Goal: Information Seeking & Learning: Learn about a topic

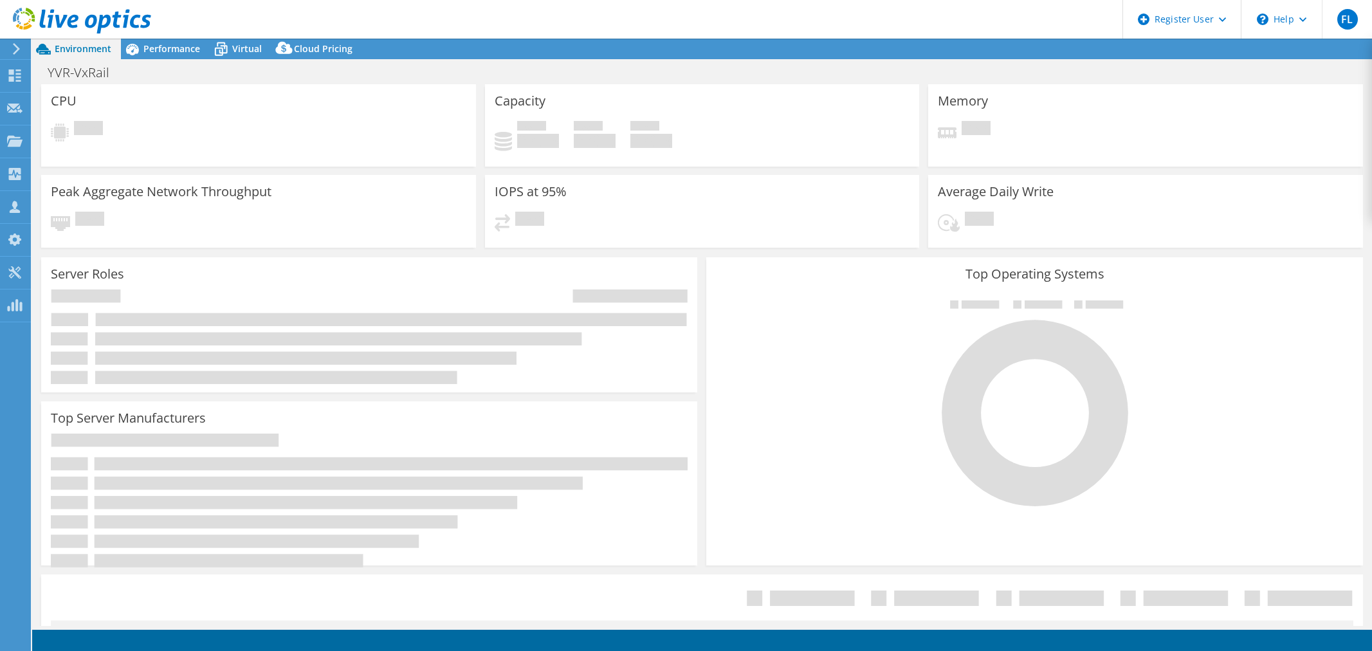
select select "USD"
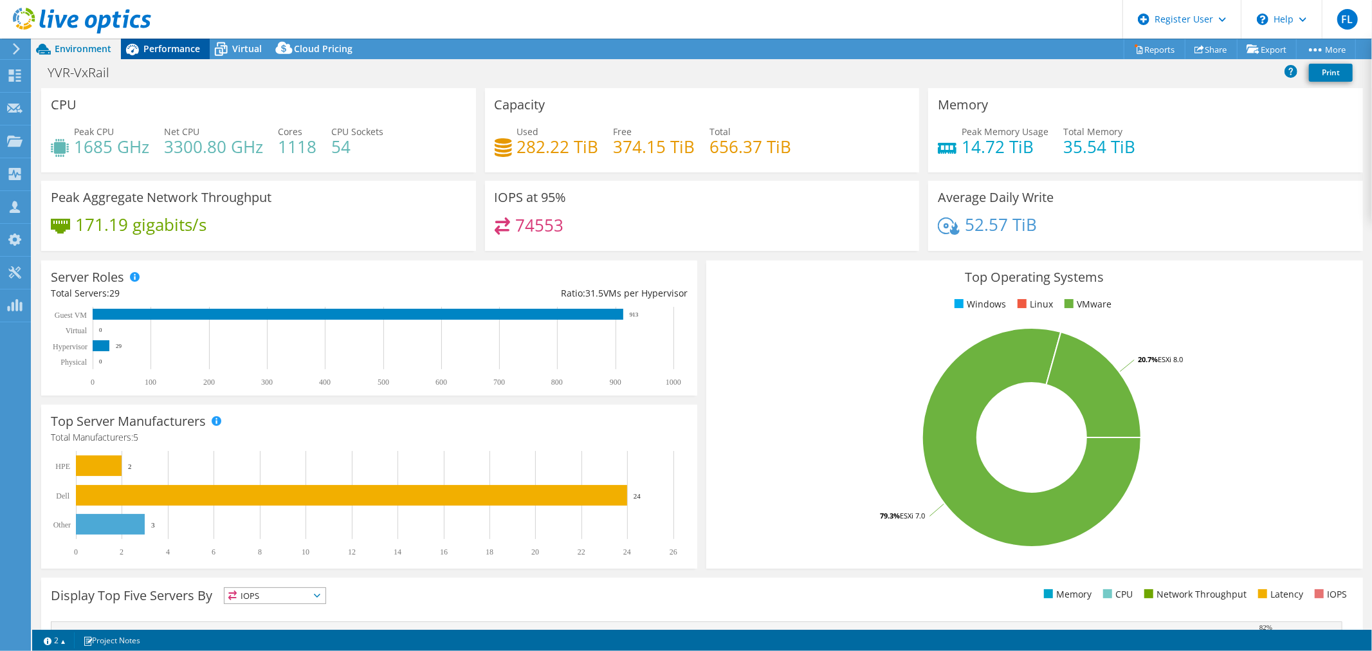
click at [161, 53] on span "Performance" at bounding box center [171, 48] width 57 height 12
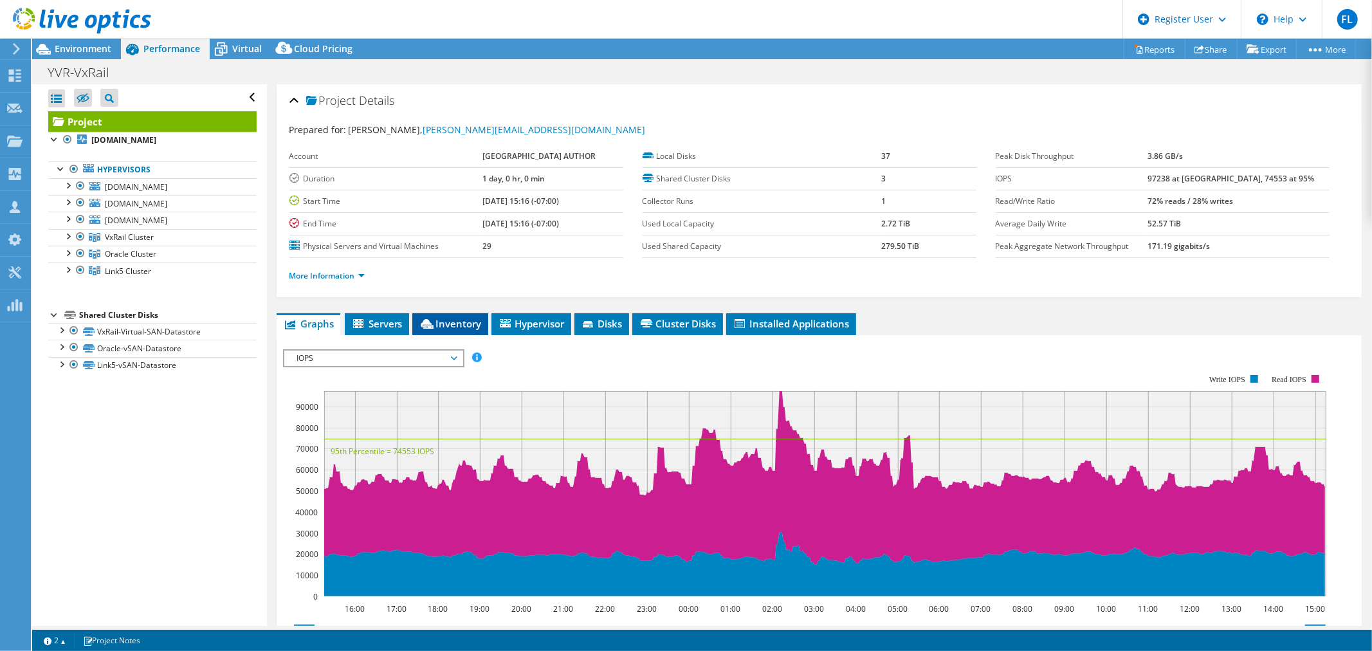
click at [455, 327] on span "Inventory" at bounding box center [450, 323] width 63 height 13
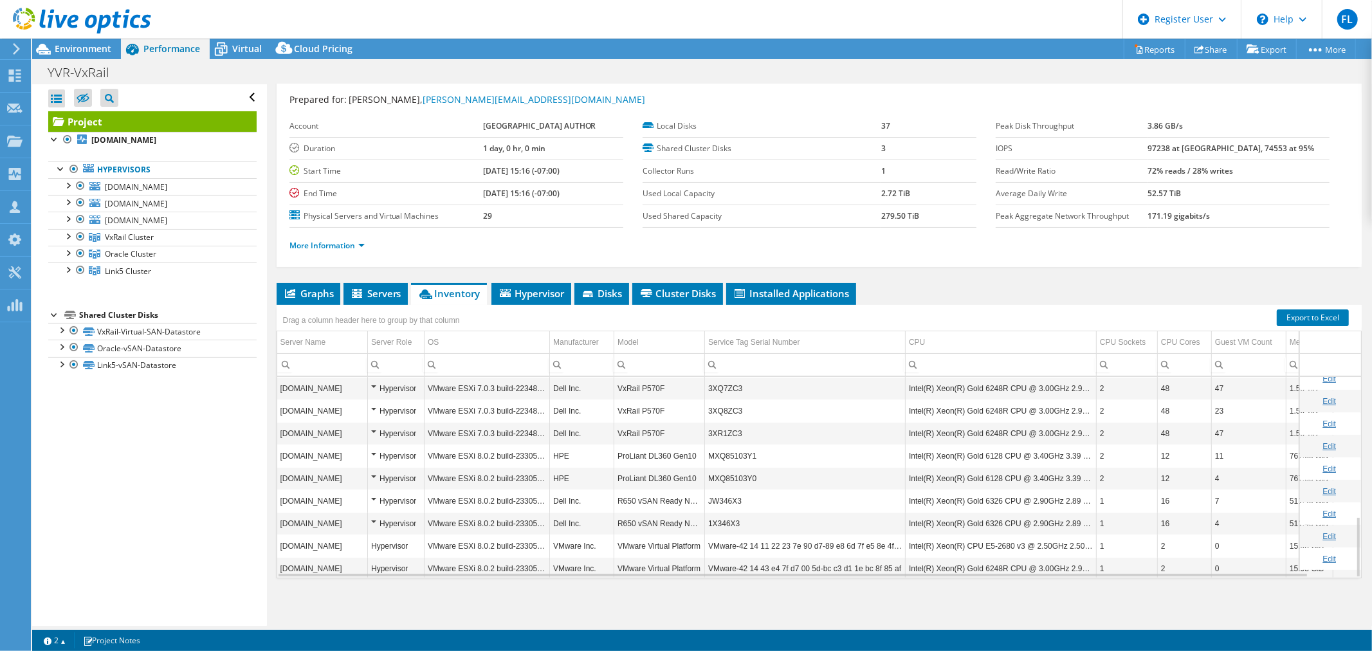
scroll to position [459, 0]
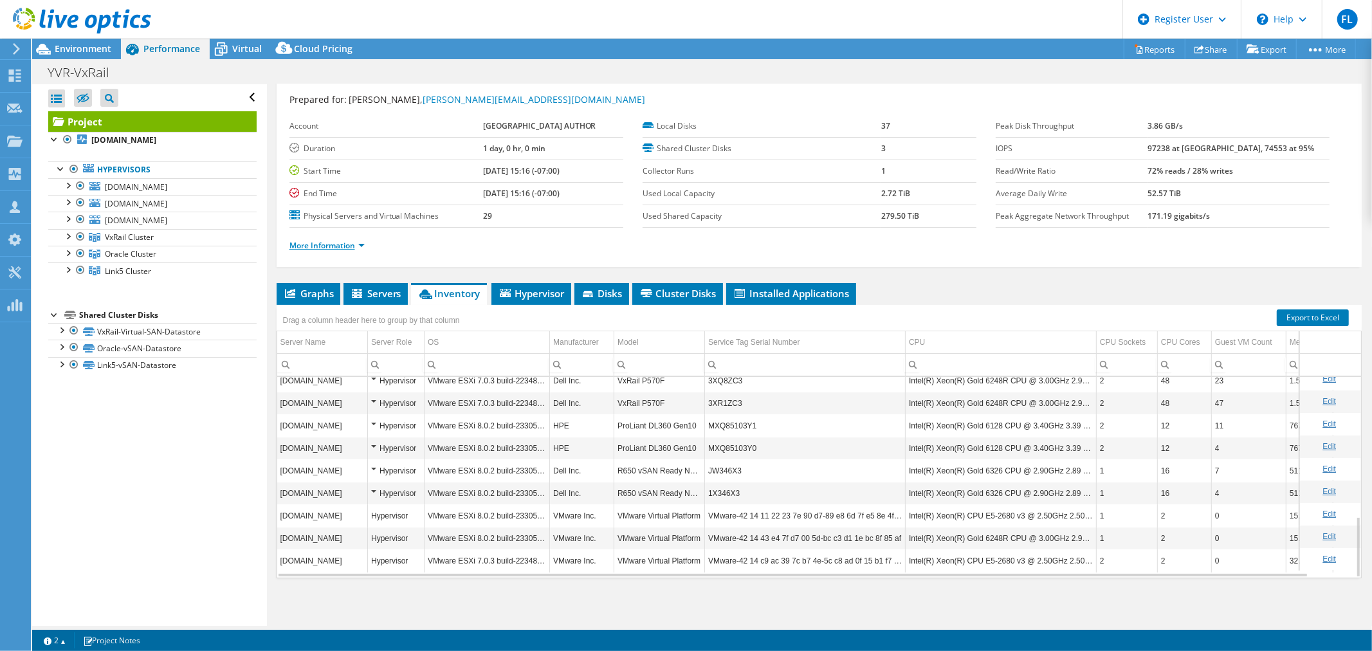
click at [347, 247] on link "More Information" at bounding box center [326, 245] width 75 height 11
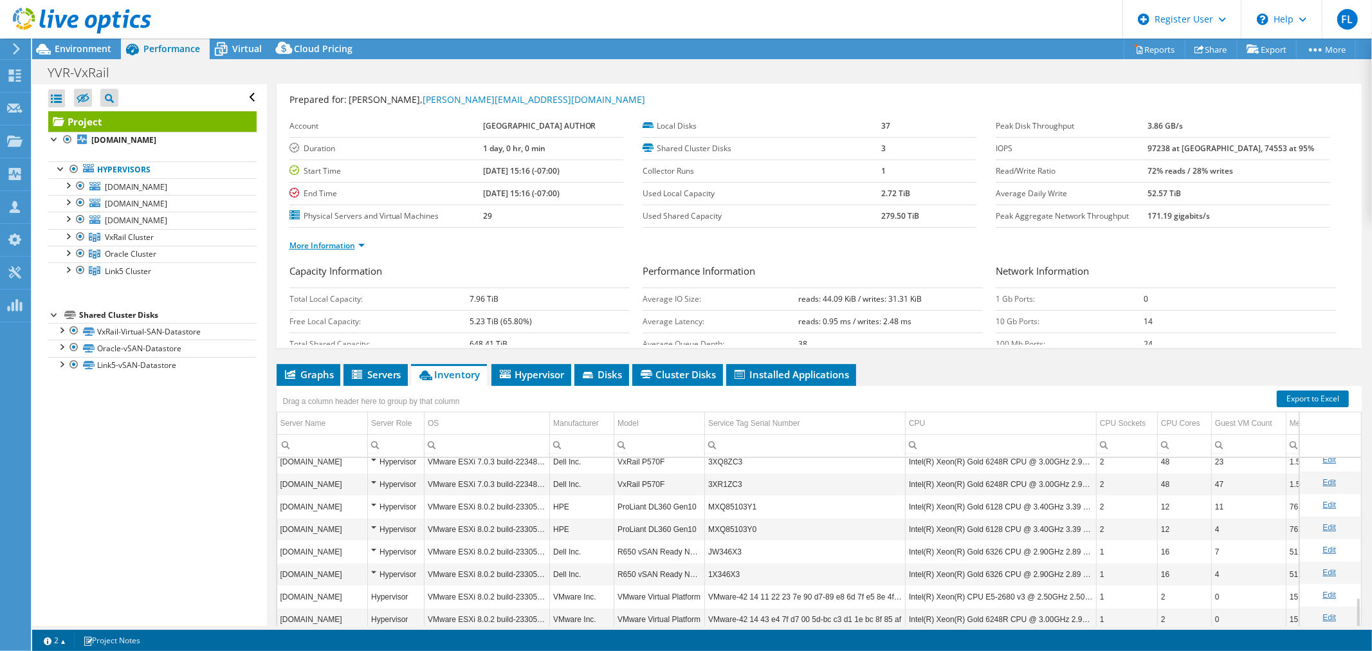
click at [348, 246] on link "More Information" at bounding box center [326, 245] width 75 height 11
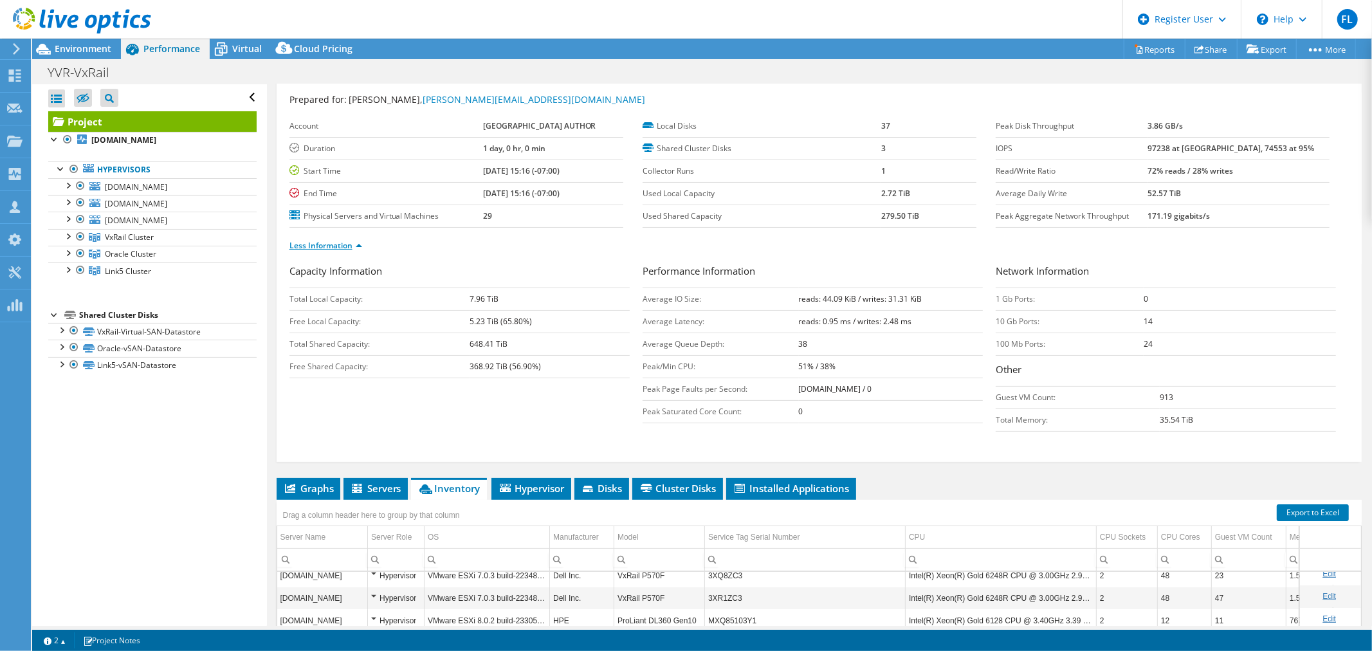
click at [340, 242] on link "Less Information" at bounding box center [325, 245] width 73 height 11
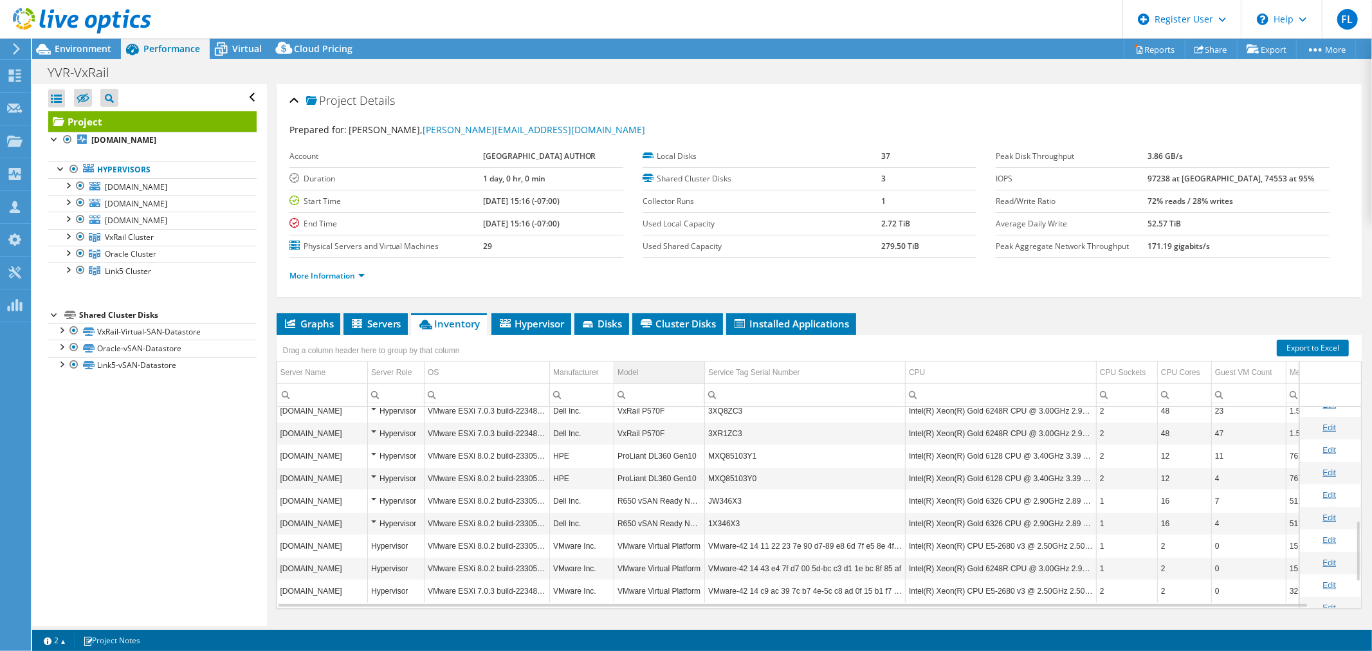
scroll to position [32, 0]
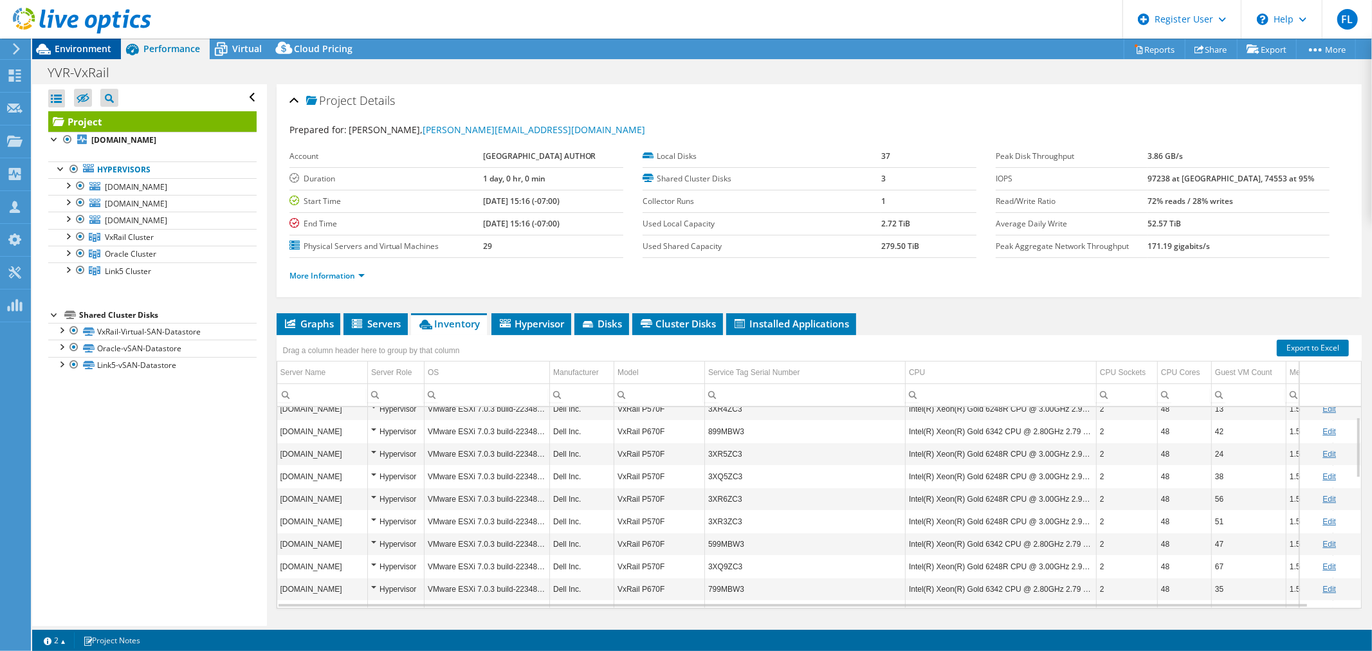
click at [100, 53] on span "Environment" at bounding box center [83, 48] width 57 height 12
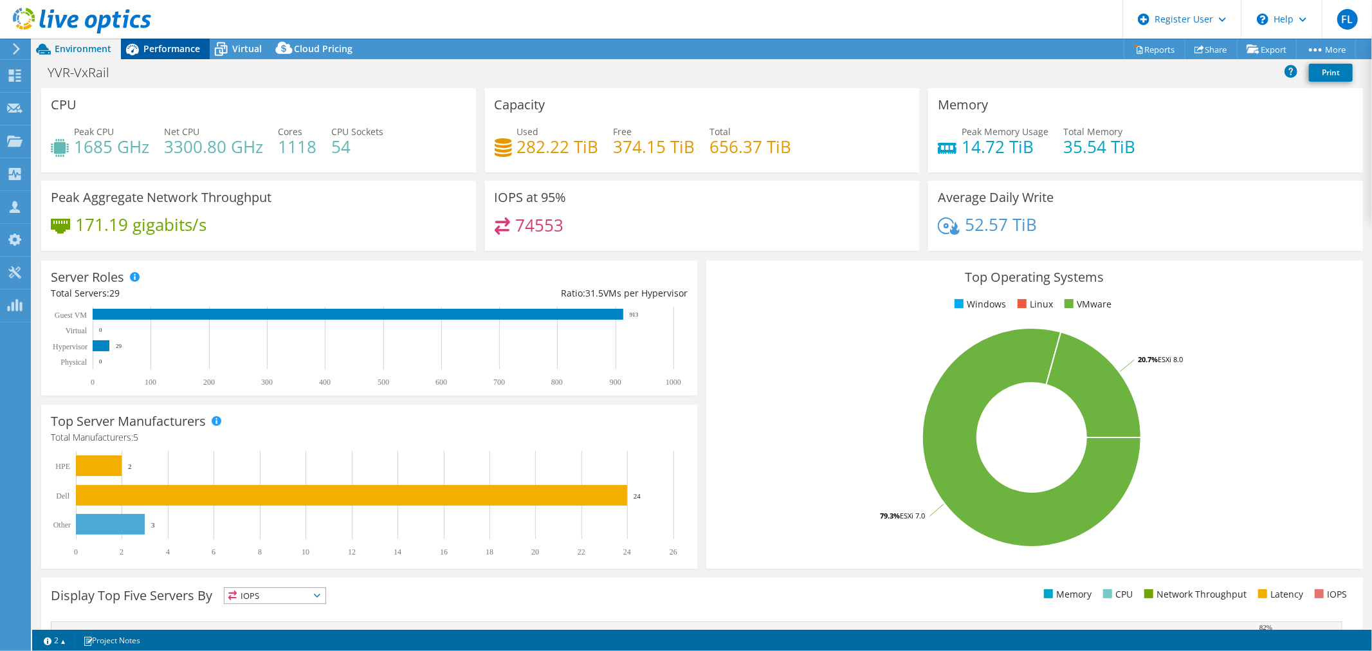
click at [148, 57] on div "Performance" at bounding box center [165, 49] width 89 height 21
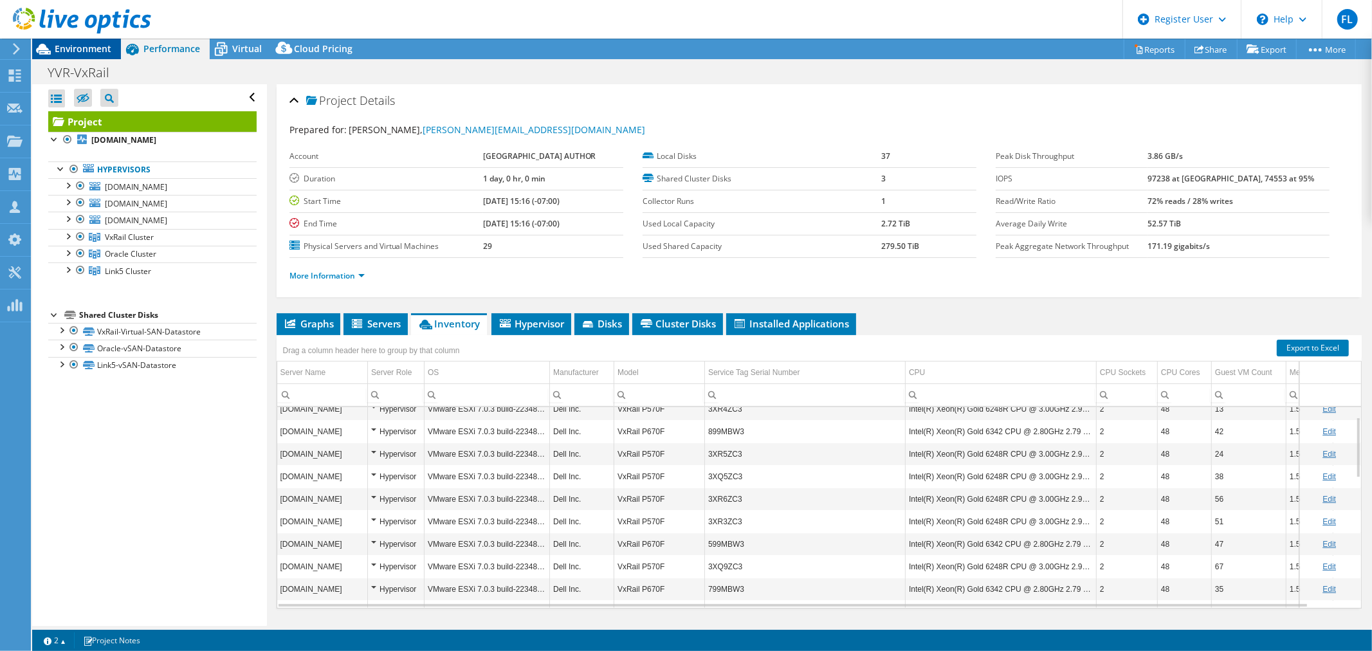
click at [113, 59] on div "Environment" at bounding box center [76, 49] width 89 height 21
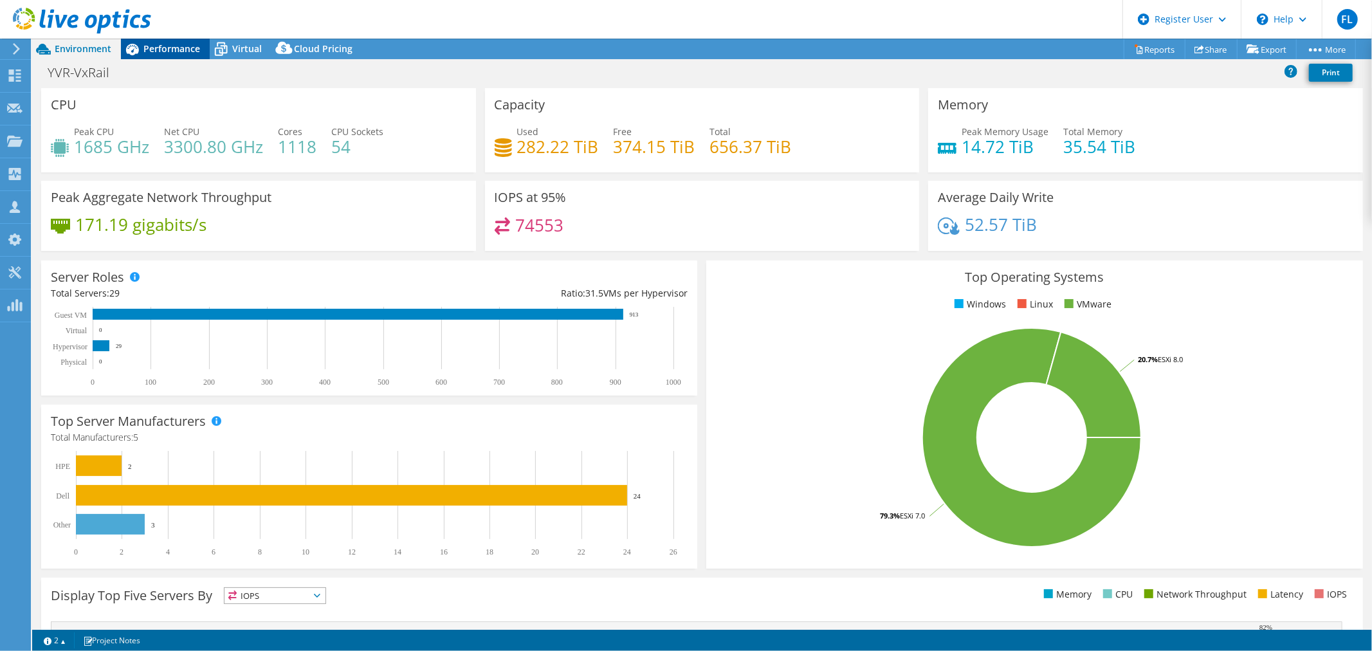
click at [147, 53] on span "Performance" at bounding box center [171, 48] width 57 height 12
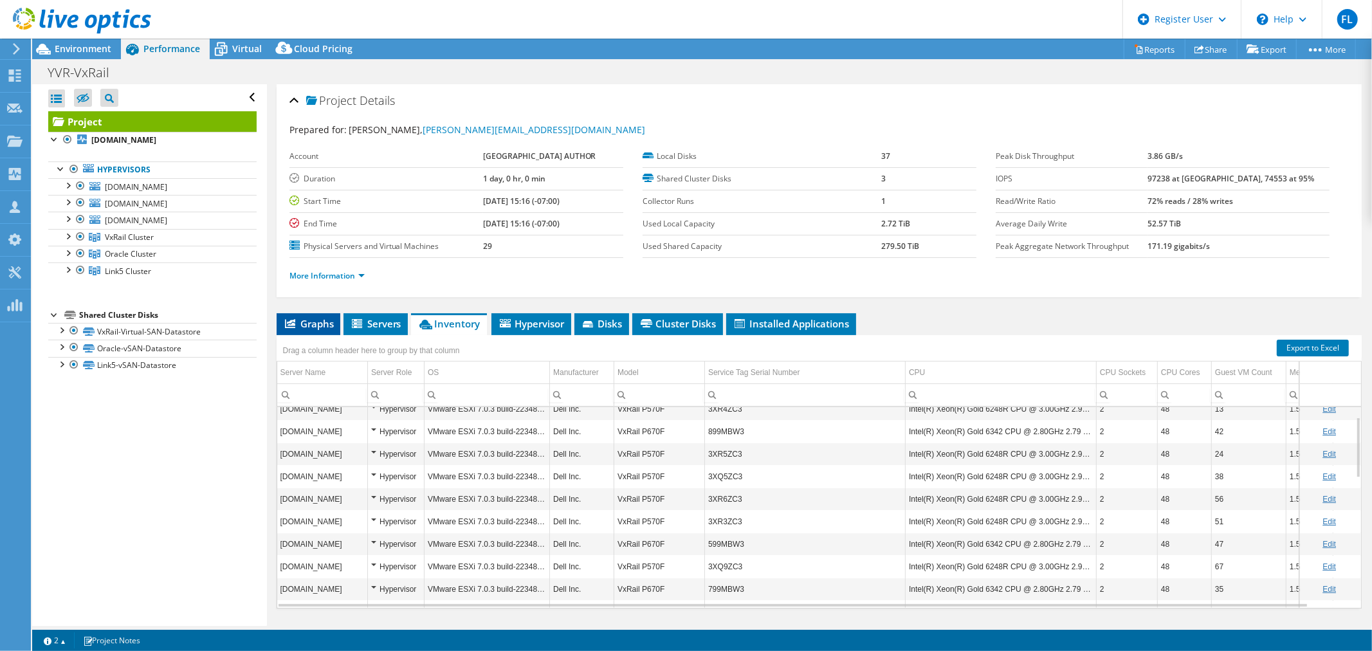
click at [337, 320] on li "Graphs" at bounding box center [308, 324] width 64 height 22
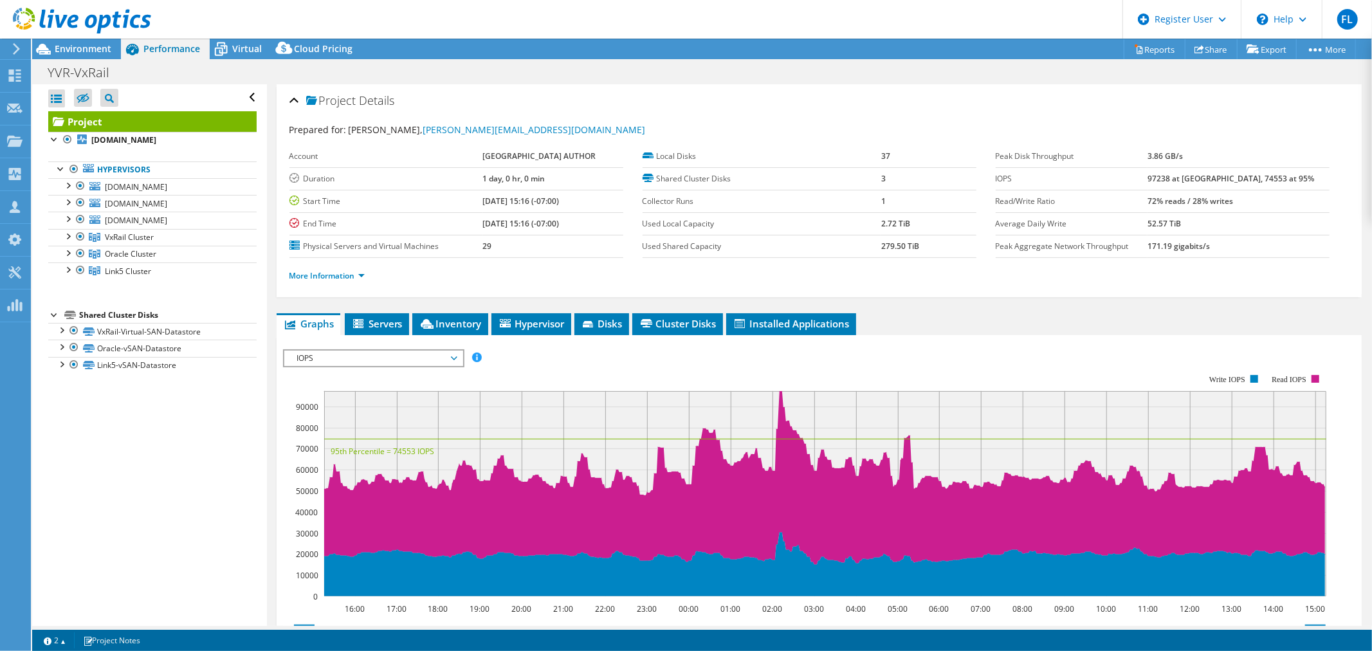
click at [96, 42] on div at bounding box center [75, 21] width 151 height 43
click at [93, 47] on span "Environment" at bounding box center [83, 48] width 57 height 12
